Goal: Navigation & Orientation: Find specific page/section

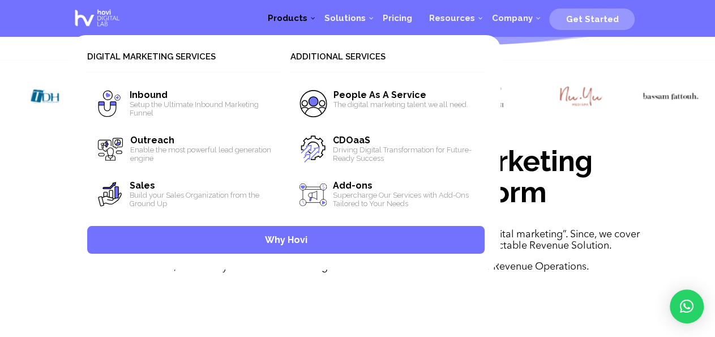
scroll to position [353, 0]
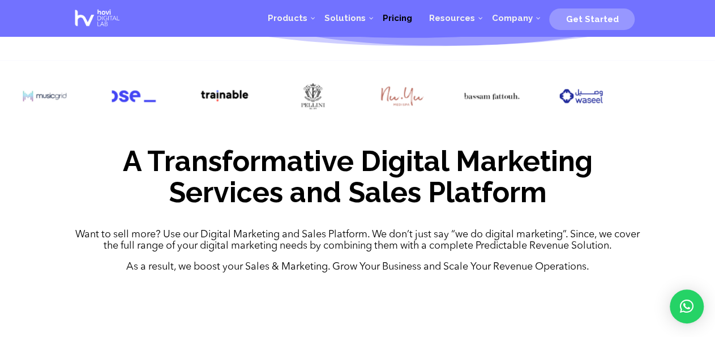
click at [404, 19] on span "Pricing" at bounding box center [396, 18] width 29 height 10
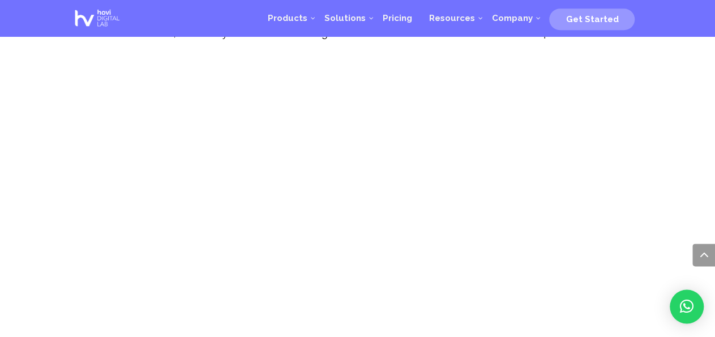
scroll to position [589, 0]
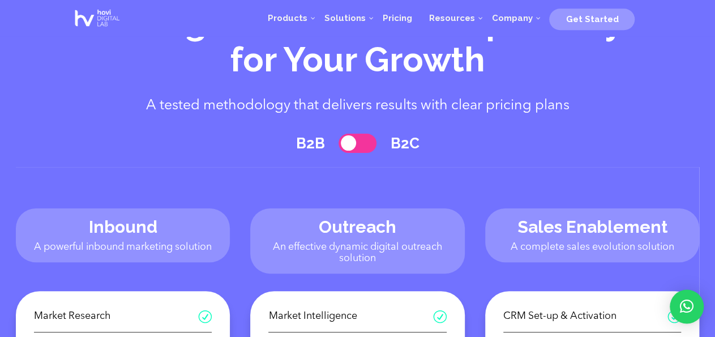
scroll to position [59, 0]
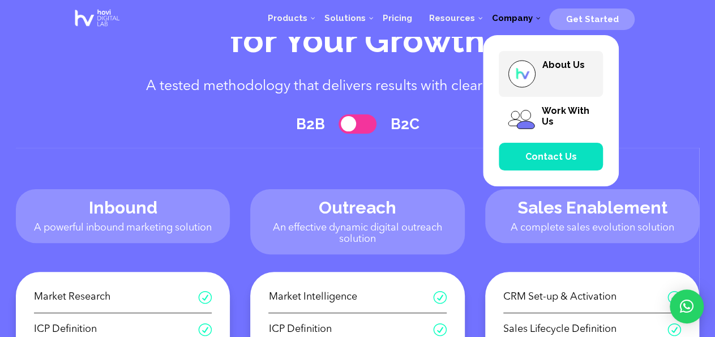
click at [552, 62] on span "About Us" at bounding box center [563, 64] width 42 height 11
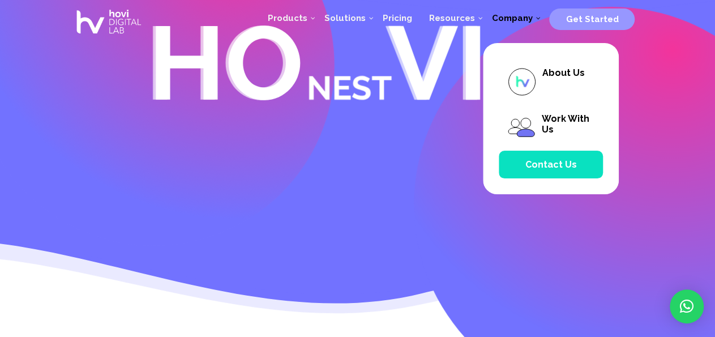
click at [516, 22] on span "Company" at bounding box center [511, 18] width 41 height 10
click at [543, 166] on span "Contact Us" at bounding box center [551, 164] width 52 height 11
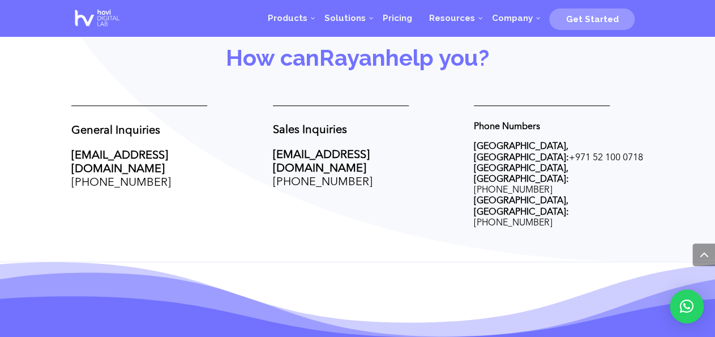
scroll to position [471, 0]
